Goal: Task Accomplishment & Management: Manage account settings

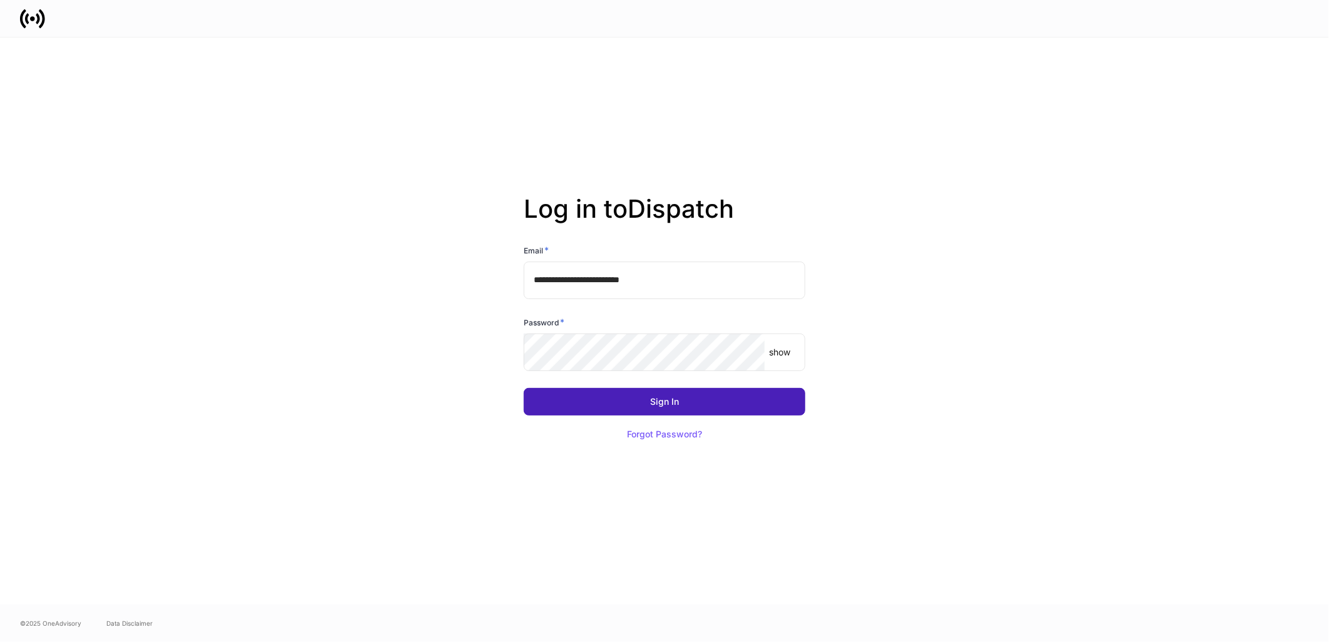
click at [615, 403] on button "Sign In" at bounding box center [665, 402] width 282 height 28
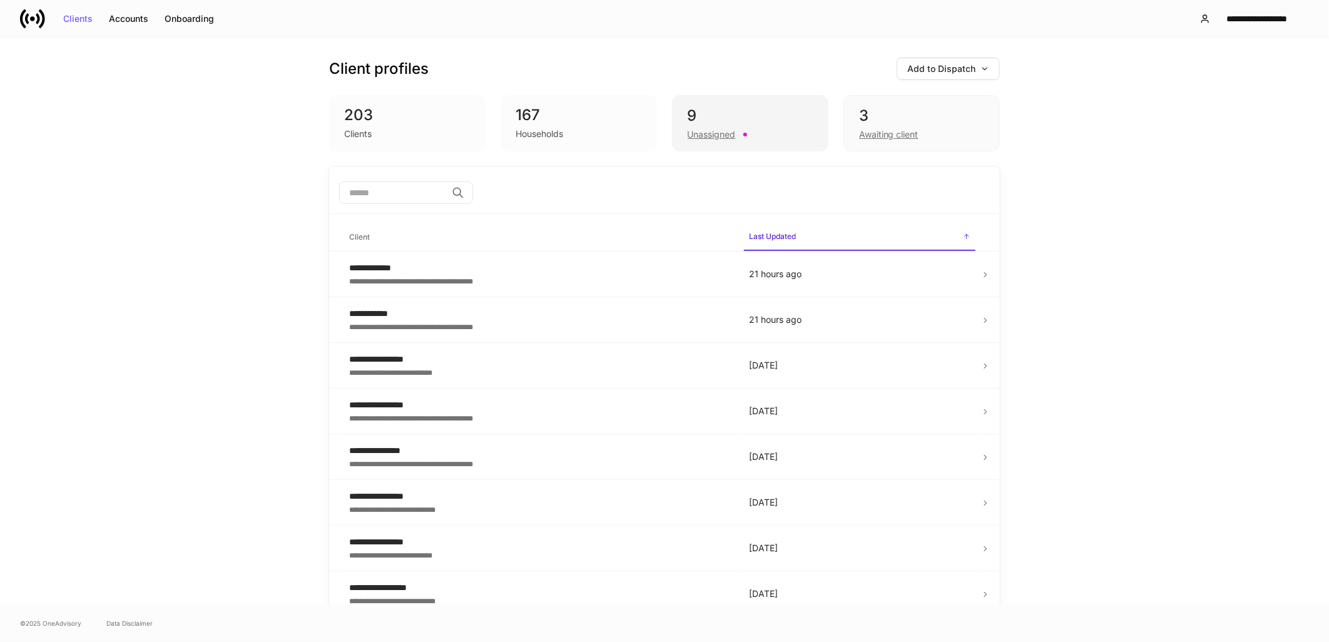
click at [721, 142] on div "9 Unassigned" at bounding box center [750, 123] width 156 height 56
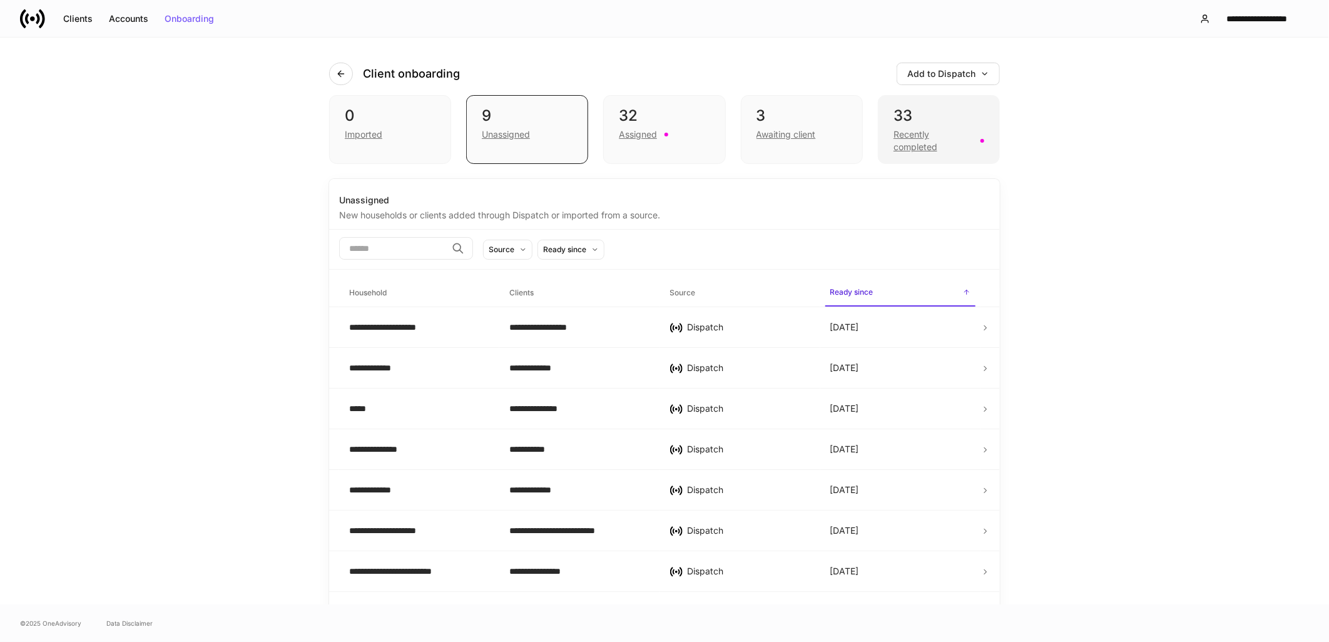
click at [921, 140] on div "Recently completed" at bounding box center [933, 140] width 79 height 25
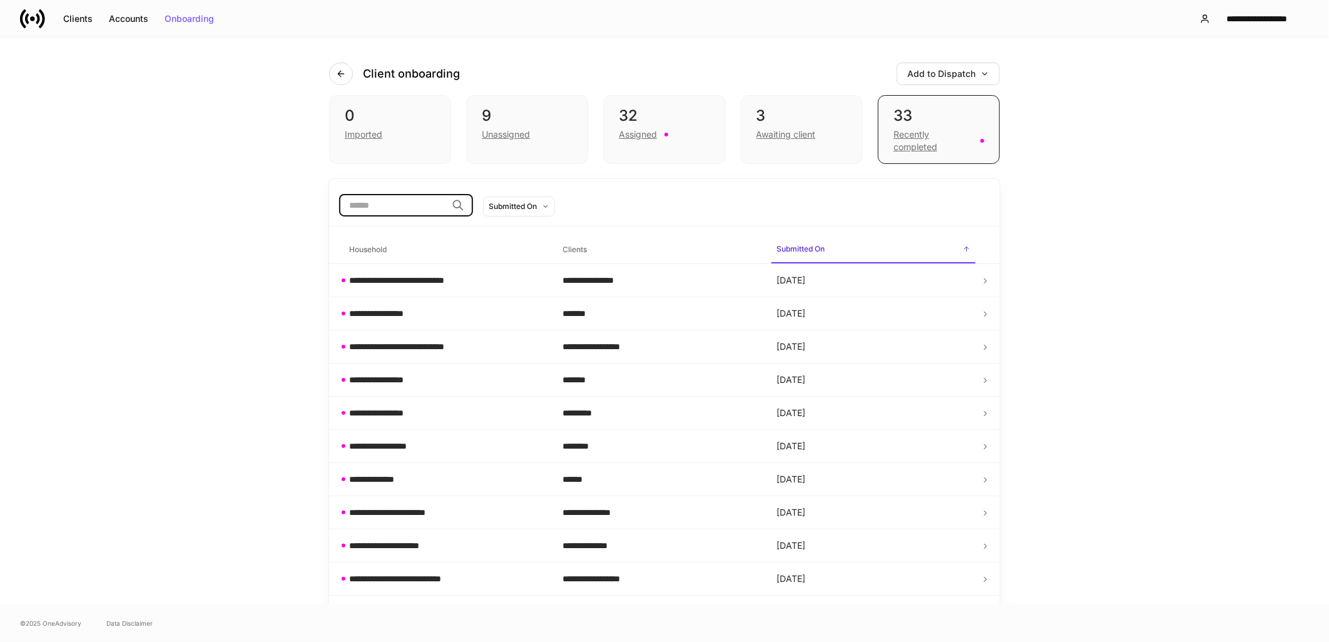
click at [415, 209] on input "search" at bounding box center [393, 205] width 108 height 23
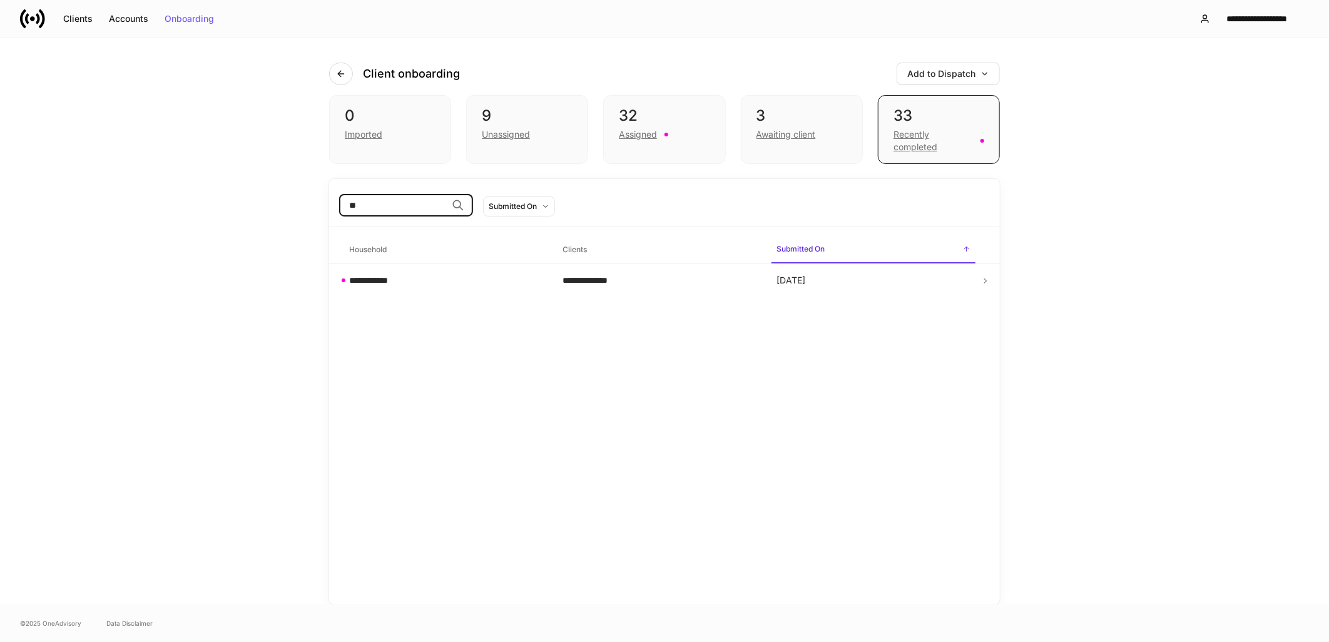
type input "*"
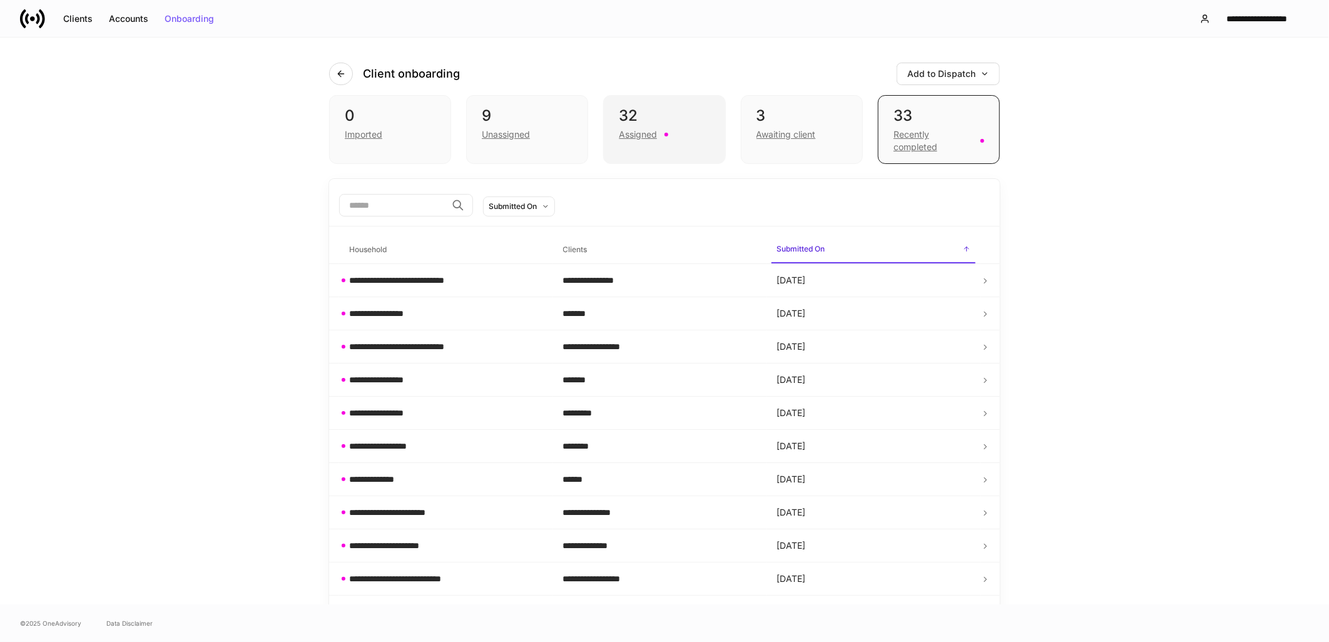
click at [660, 132] on div "Assigned" at bounding box center [664, 133] width 91 height 15
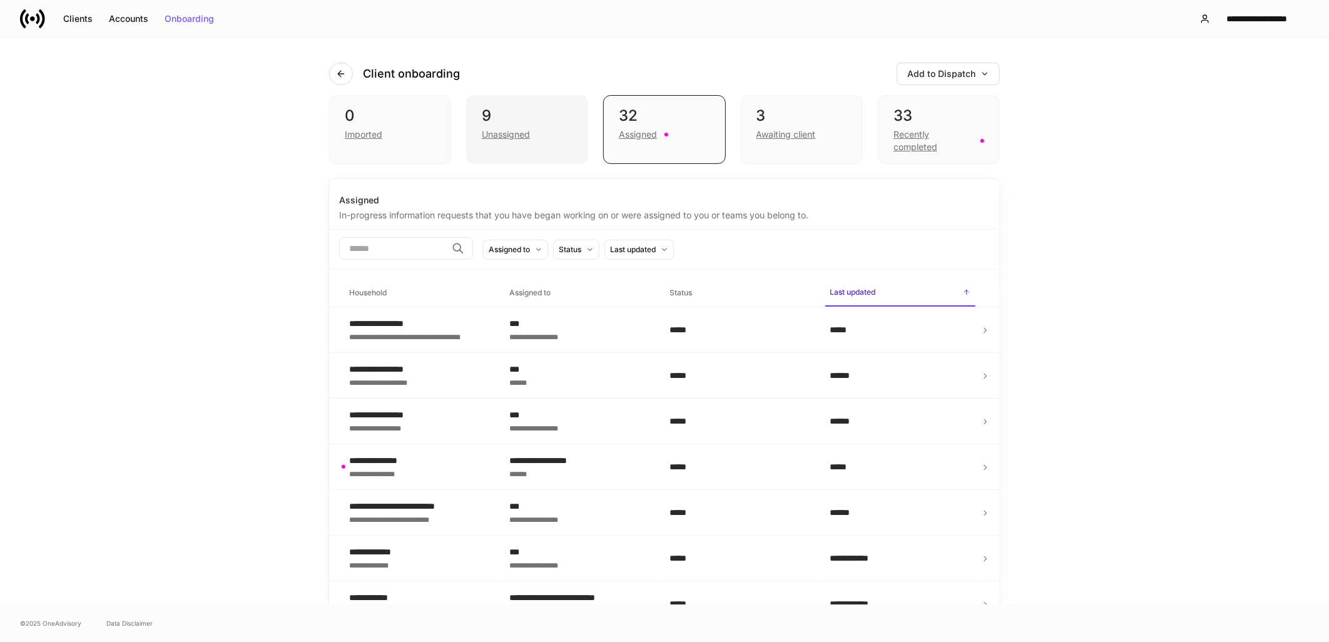
click at [503, 136] on div "Unassigned" at bounding box center [506, 134] width 48 height 13
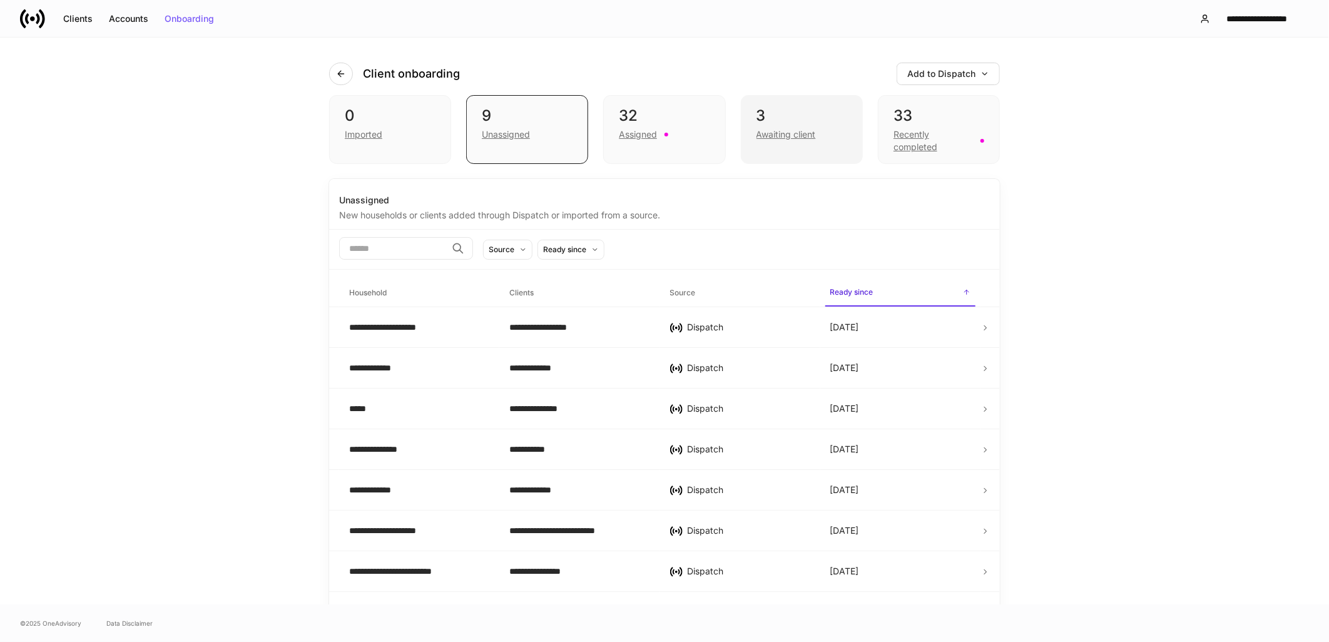
click at [765, 119] on div "3" at bounding box center [802, 116] width 91 height 20
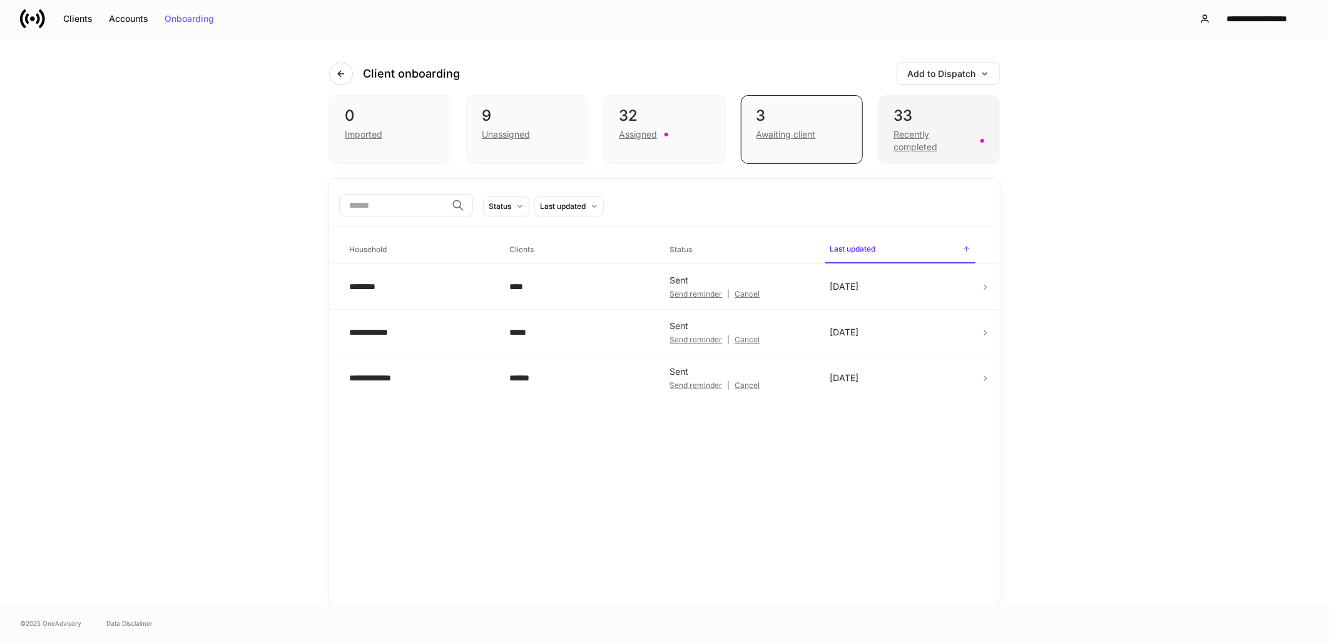
click at [918, 123] on div "33" at bounding box center [939, 116] width 91 height 20
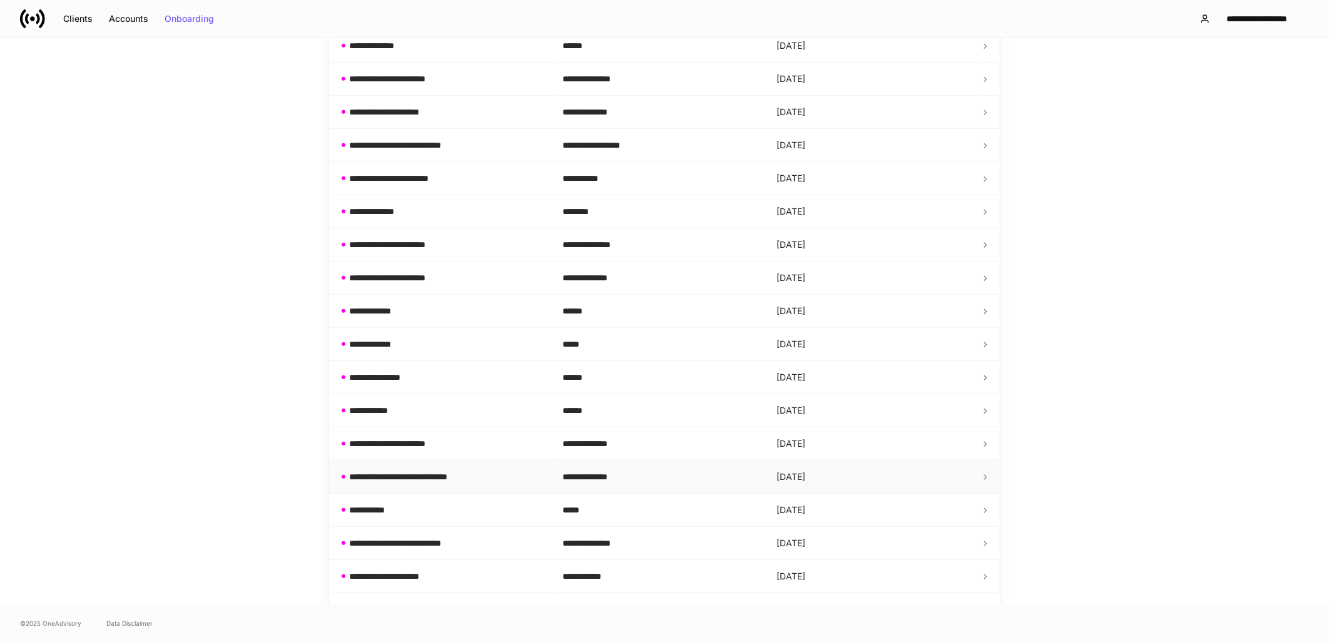
scroll to position [521, 0]
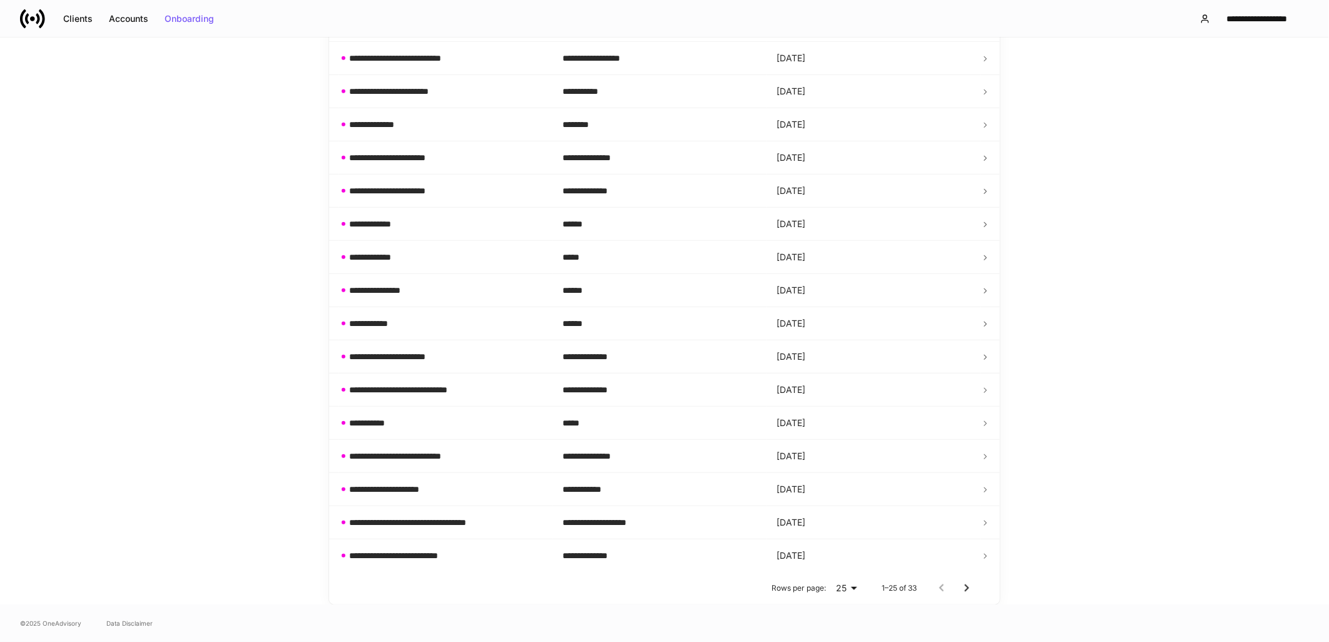
click at [965, 591] on icon "Go to next page" at bounding box center [967, 589] width 4 height 8
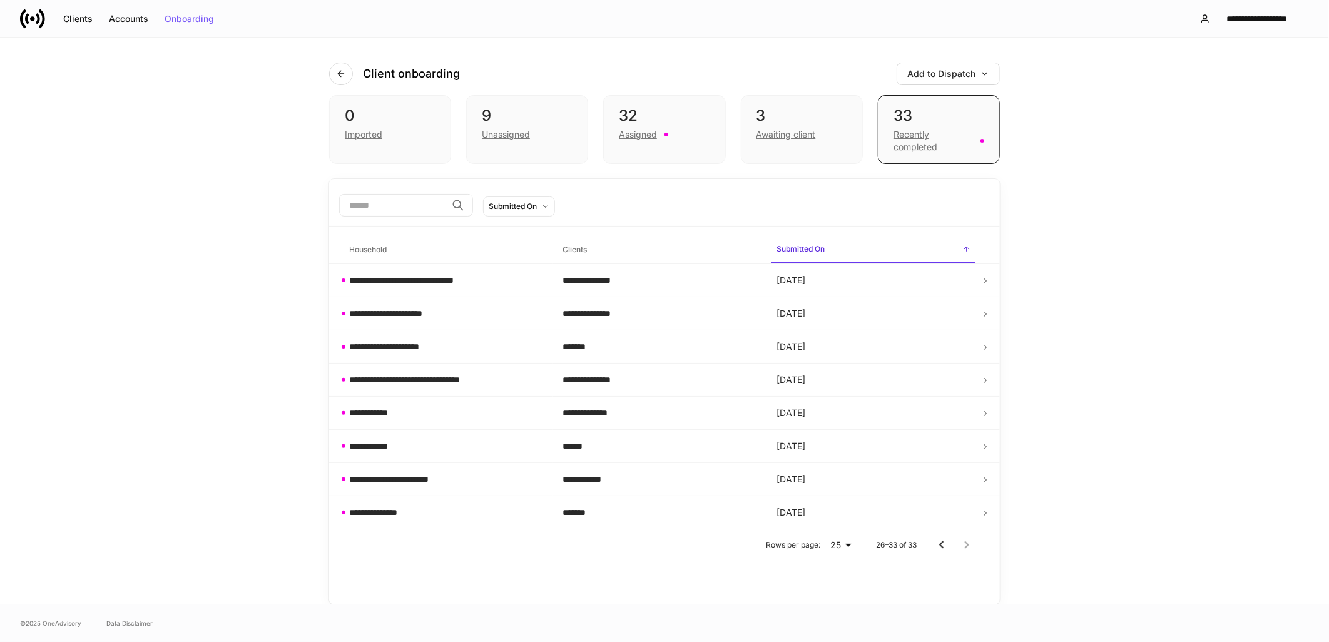
scroll to position [0, 0]
click at [940, 549] on icon "Go to previous page" at bounding box center [941, 545] width 15 height 15
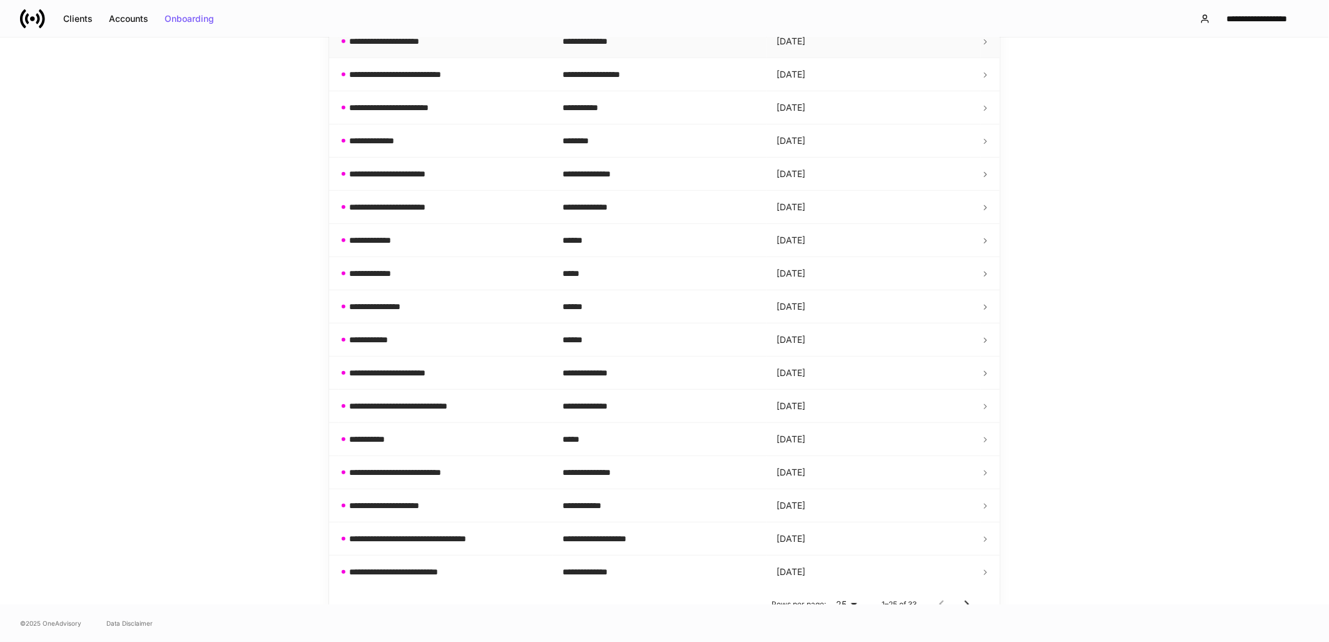
scroll to position [521, 0]
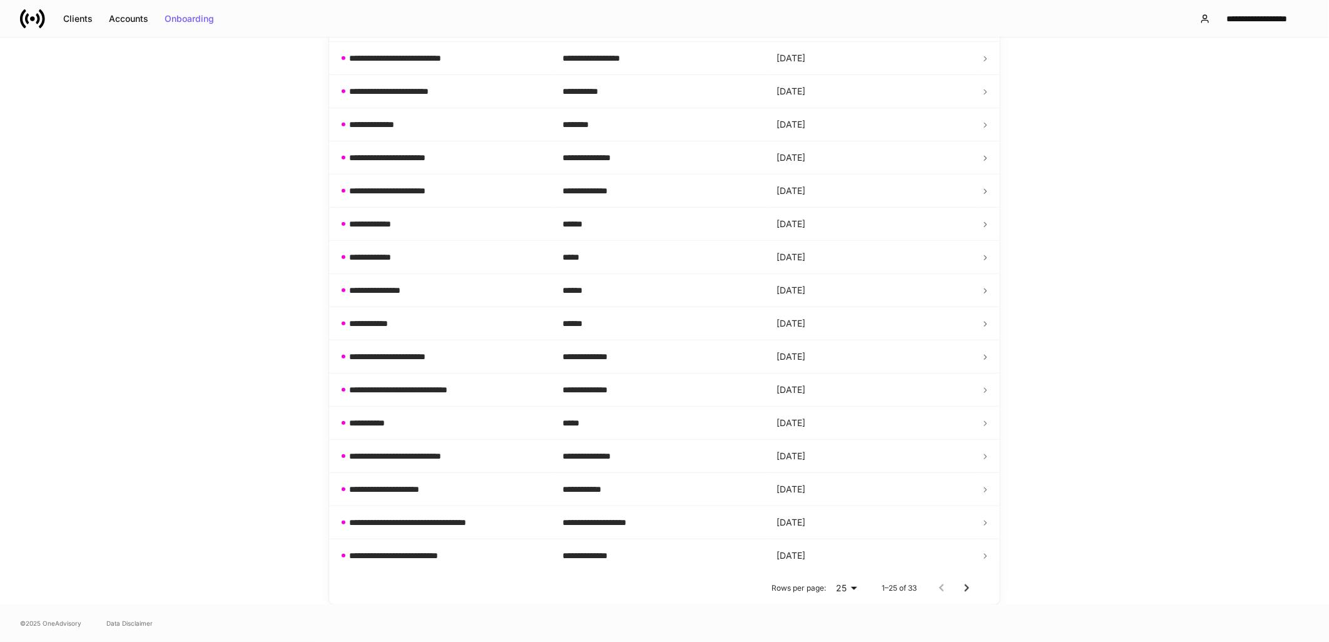
drag, startPoint x: 228, startPoint y: 513, endPoint x: 236, endPoint y: 509, distance: 9.2
click at [228, 513] on div "**********" at bounding box center [664, 321] width 1329 height 567
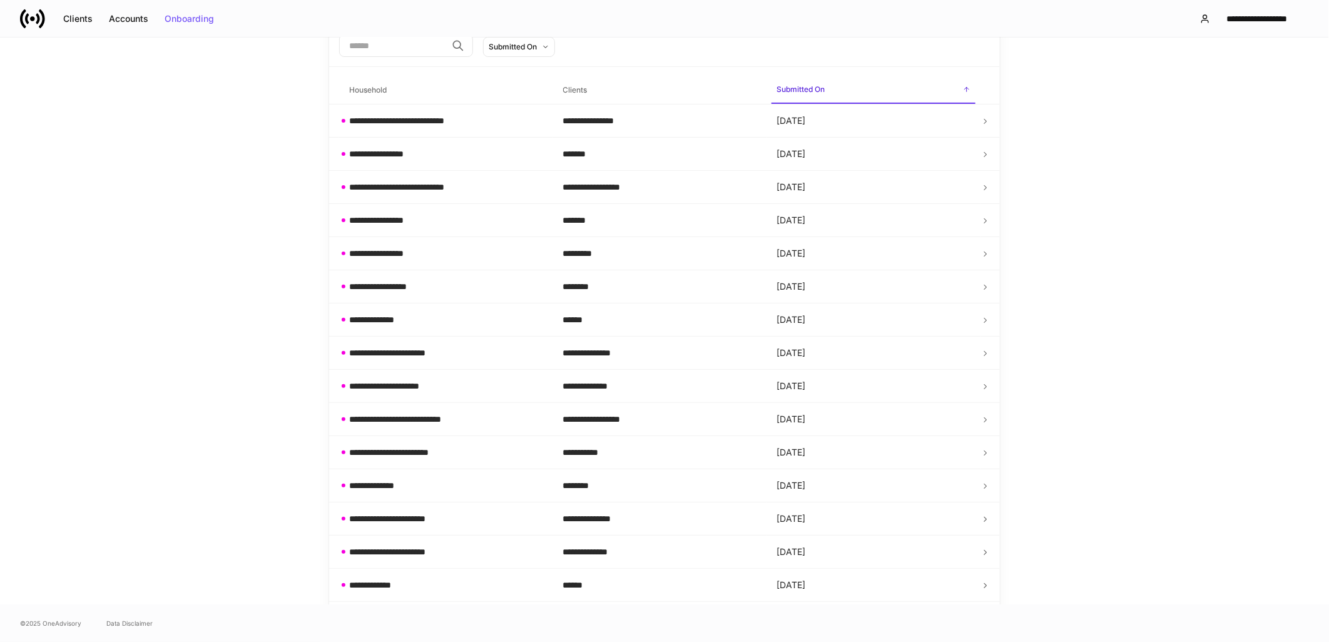
scroll to position [0, 0]
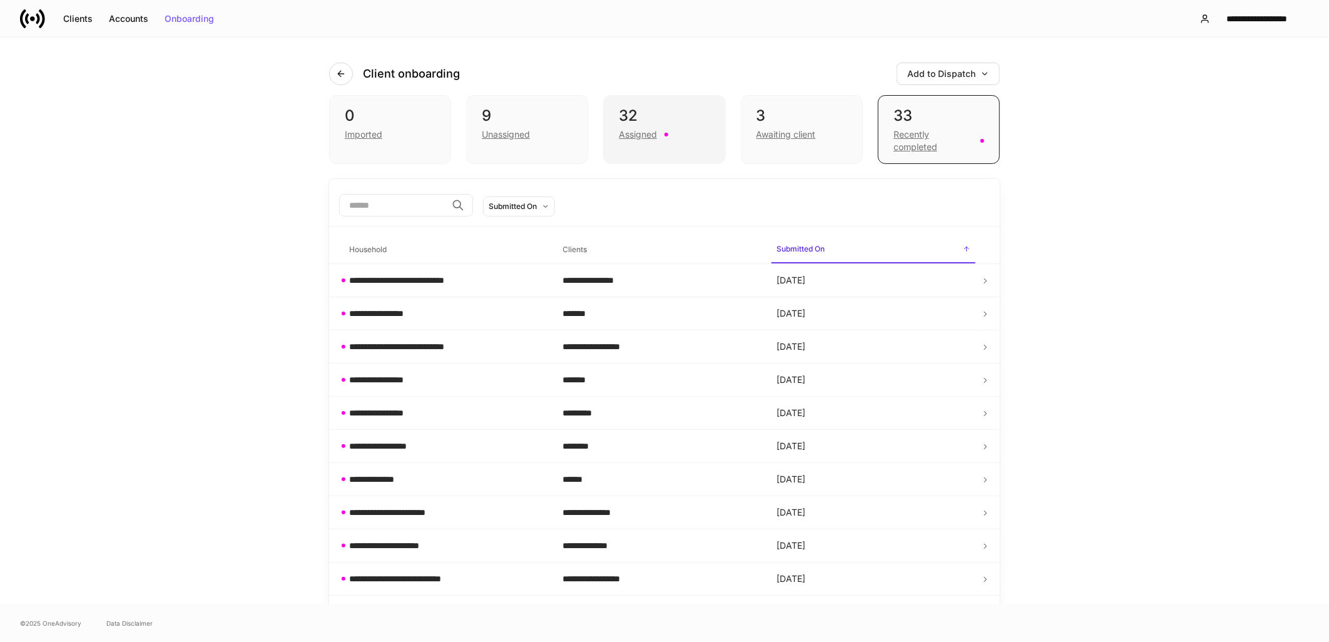
click at [648, 111] on div "32" at bounding box center [664, 116] width 91 height 20
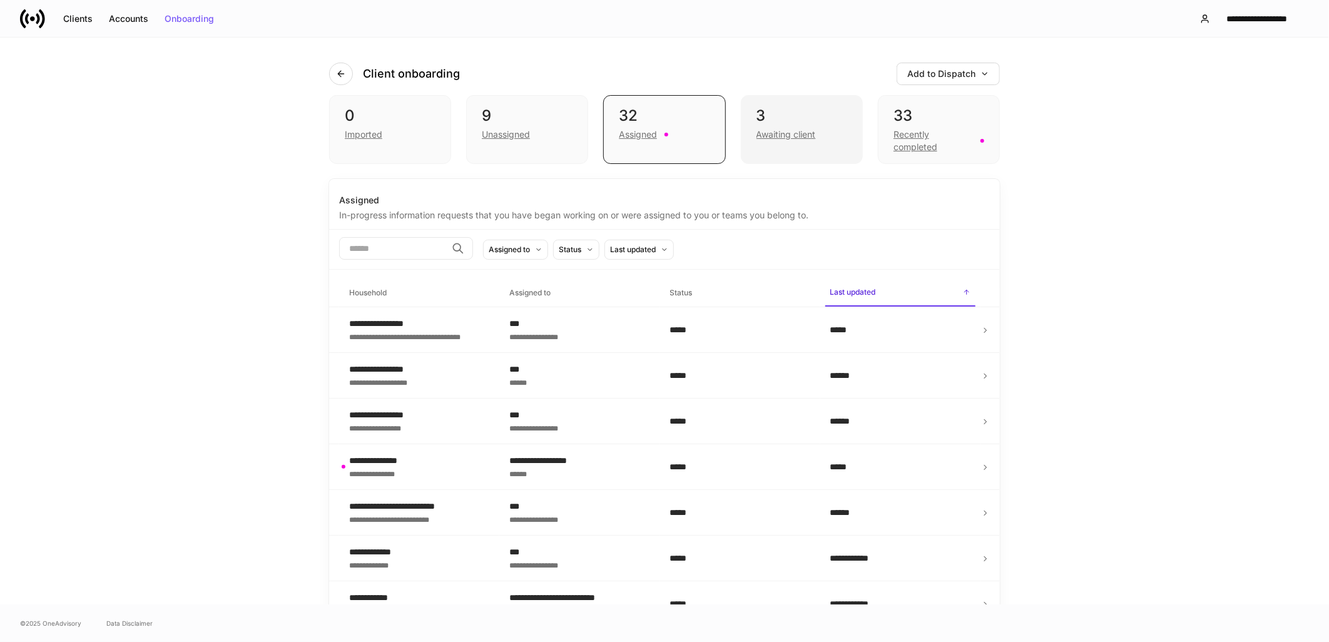
click at [787, 132] on div "Awaiting client" at bounding box center [786, 134] width 59 height 13
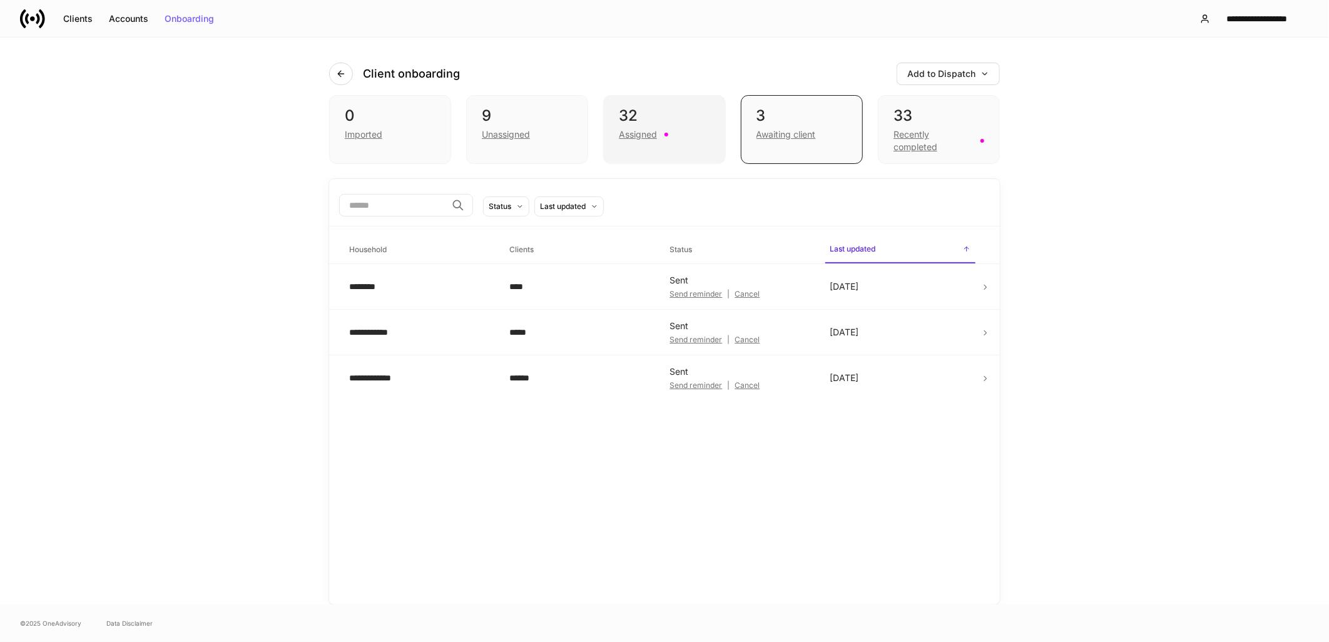
click at [642, 126] on div "Assigned" at bounding box center [664, 133] width 91 height 15
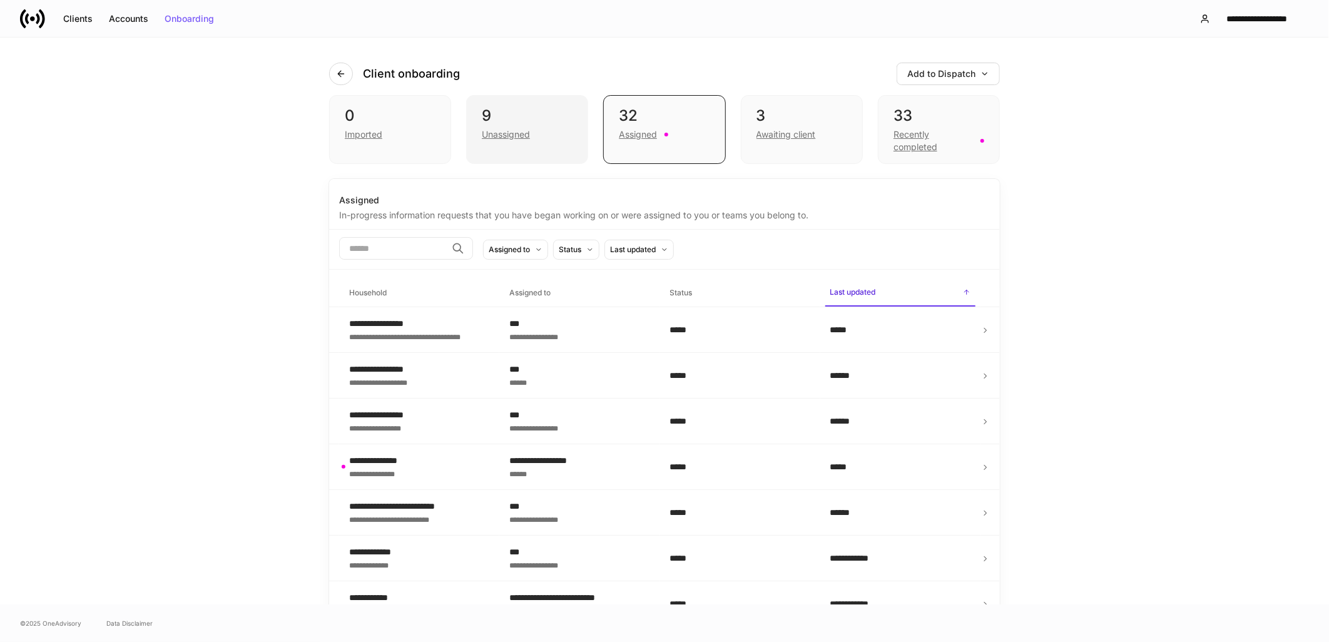
click at [518, 145] on div "9 Unassigned" at bounding box center [527, 129] width 122 height 69
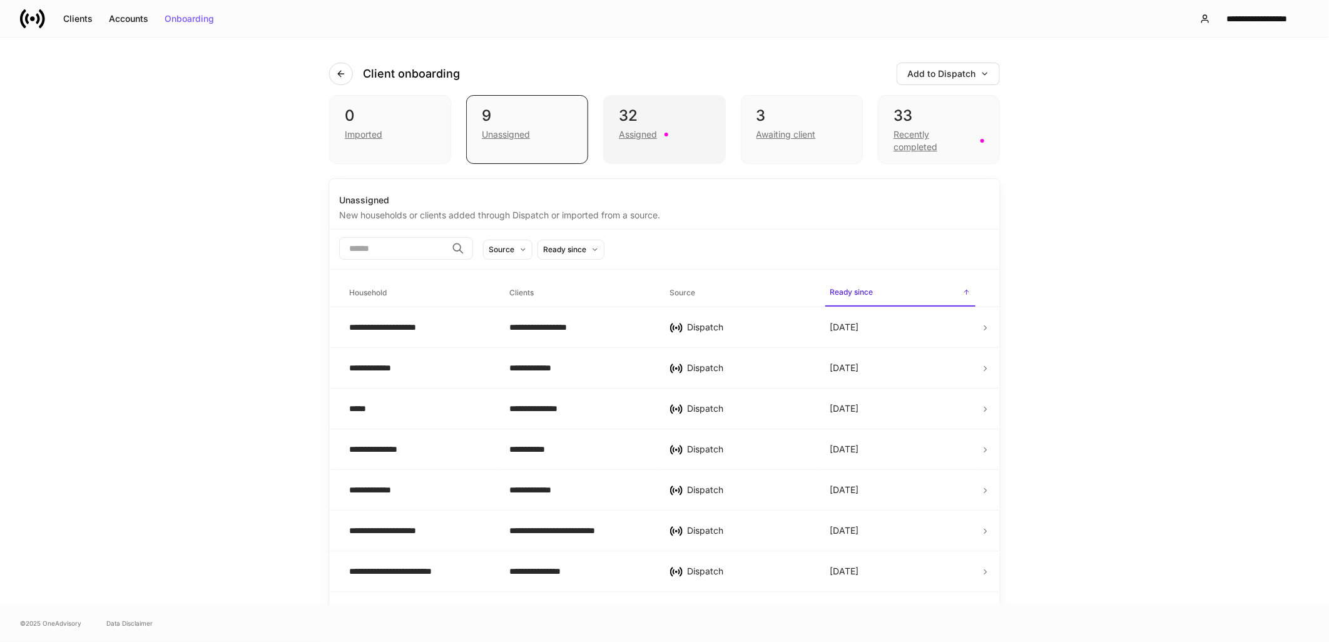
click at [654, 138] on div "Assigned" at bounding box center [664, 133] width 91 height 15
